Goal: Information Seeking & Learning: Find specific fact

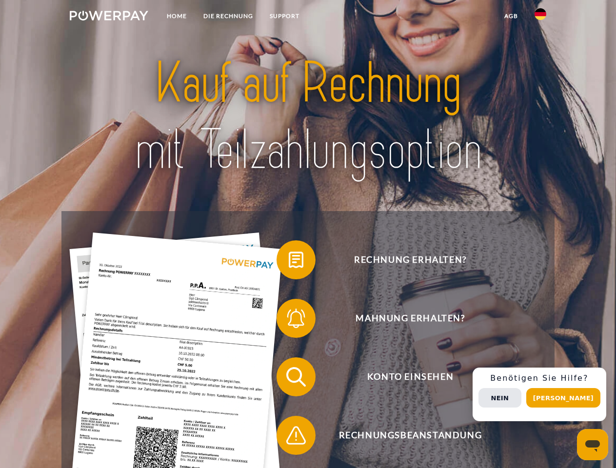
click at [109, 17] on img at bounding box center [109, 16] width 79 height 10
click at [540, 17] on img at bounding box center [540, 14] width 12 height 12
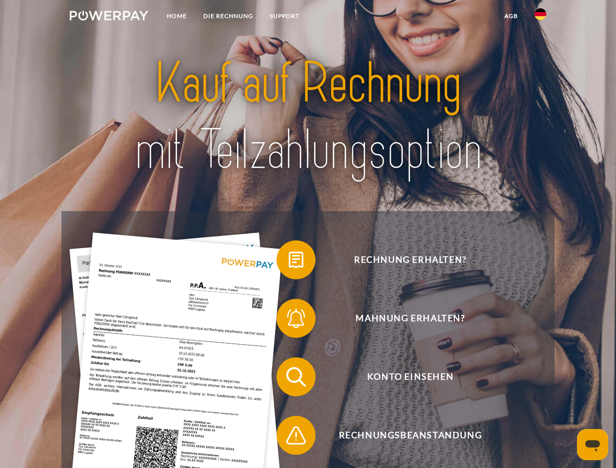
click at [511, 16] on link "agb" at bounding box center [511, 16] width 30 height 18
click at [289, 262] on span at bounding box center [281, 260] width 49 height 49
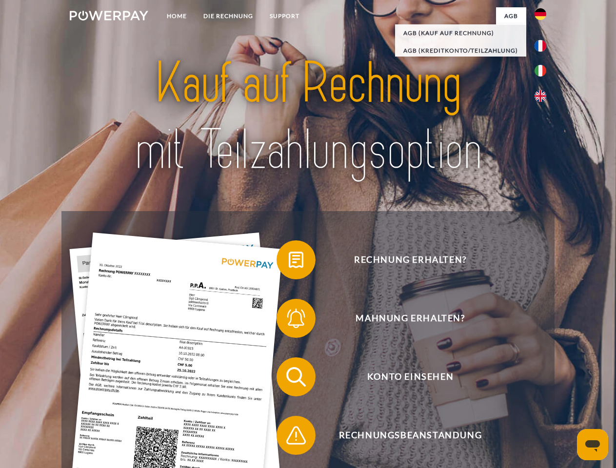
click at [289, 320] on span at bounding box center [281, 318] width 49 height 49
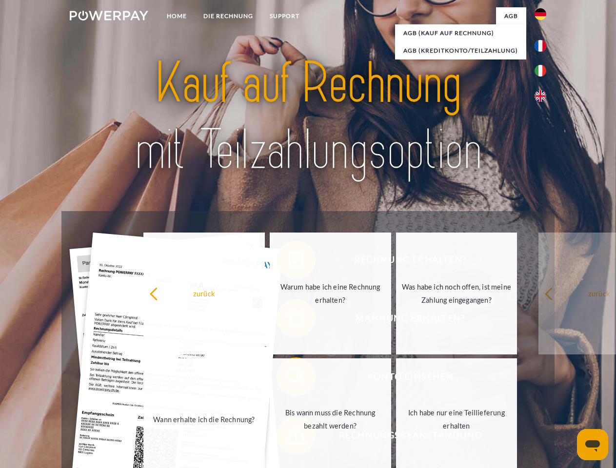
click at [289, 379] on link "Bis wann muss die Rechnung bezahlt werden?" at bounding box center [330, 419] width 121 height 122
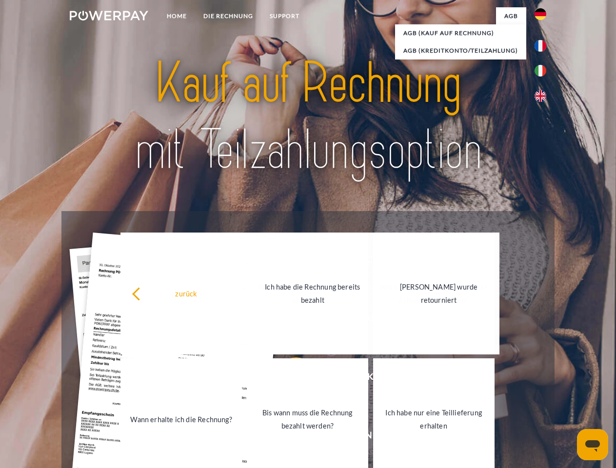
click at [289, 437] on link "Bis wann muss die Rechnung bezahlt werden?" at bounding box center [307, 419] width 121 height 122
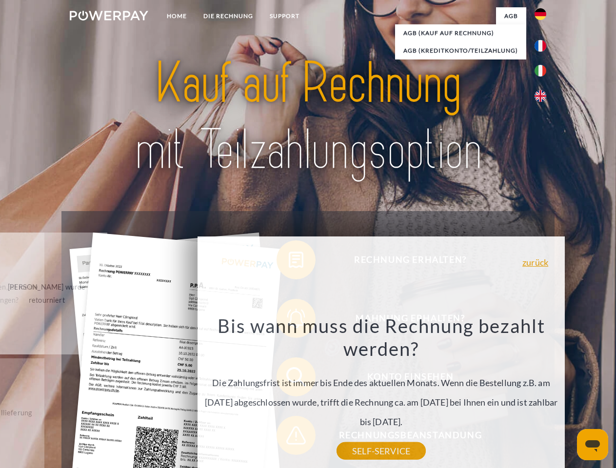
click at [543, 395] on div "zurück Warum habe ich eine Rechnung erhalten? POWERPAY ist der Rechnungsherstel…" at bounding box center [381, 370] width 394 height 279
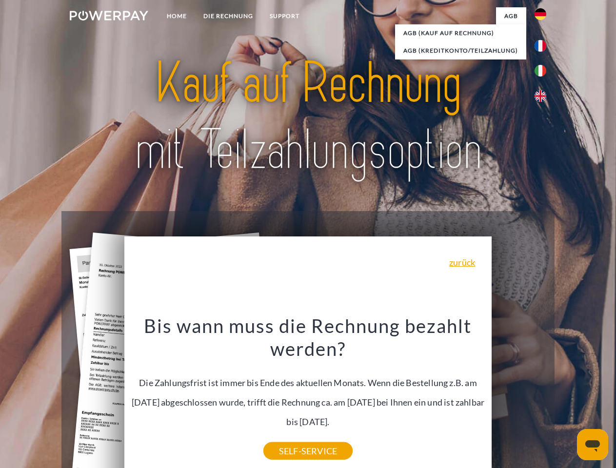
click at [519, 396] on span "Konto einsehen" at bounding box center [410, 376] width 239 height 39
click at [567, 398] on header "Home DIE RECHNUNG SUPPORT" at bounding box center [308, 336] width 616 height 673
